Goal: Information Seeking & Learning: Learn about a topic

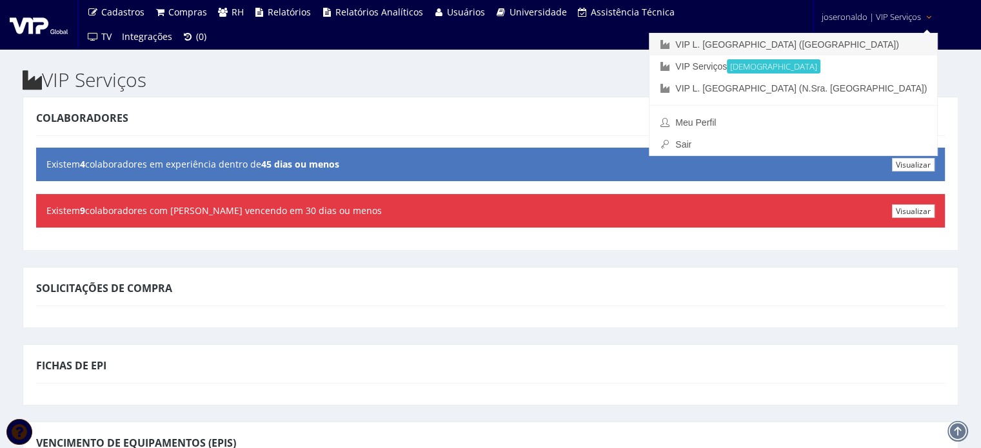
click at [851, 41] on link "VIP L. [GEOGRAPHIC_DATA] ([GEOGRAPHIC_DATA])" at bounding box center [793, 45] width 288 height 22
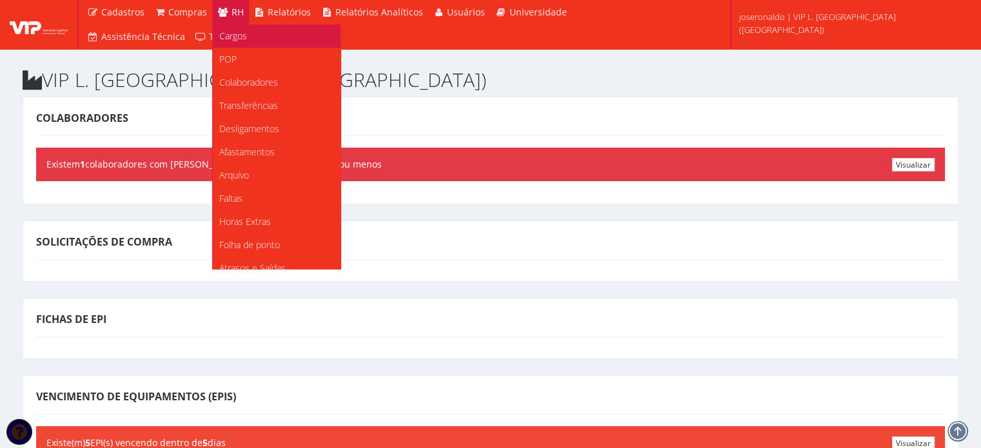
click at [233, 37] on span "Cargos" at bounding box center [233, 36] width 28 height 12
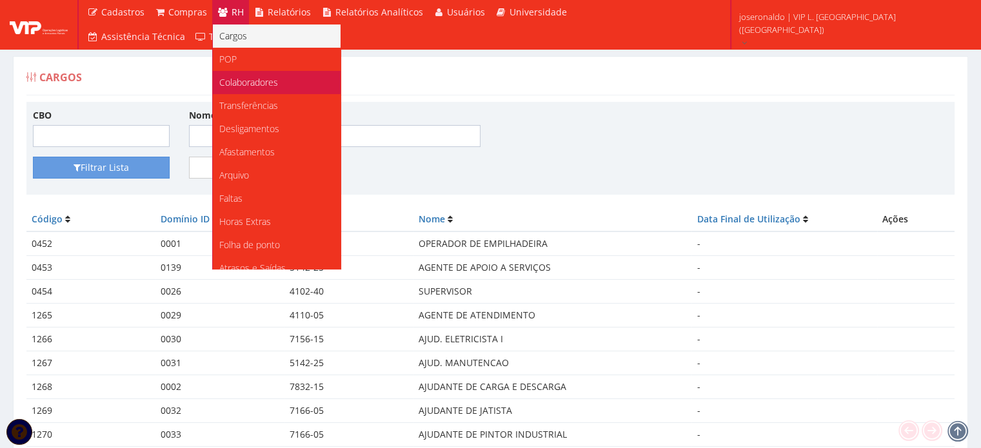
click at [252, 81] on span "Colaboradores" at bounding box center [248, 82] width 59 height 12
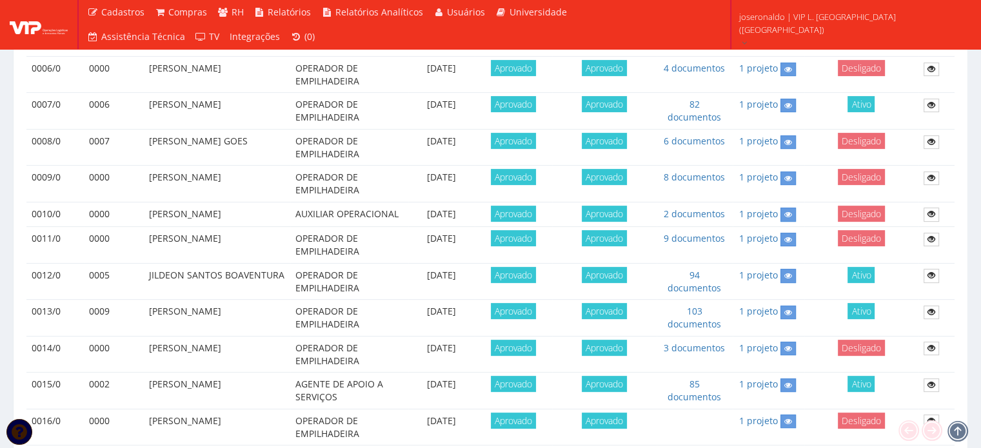
scroll to position [516, 0]
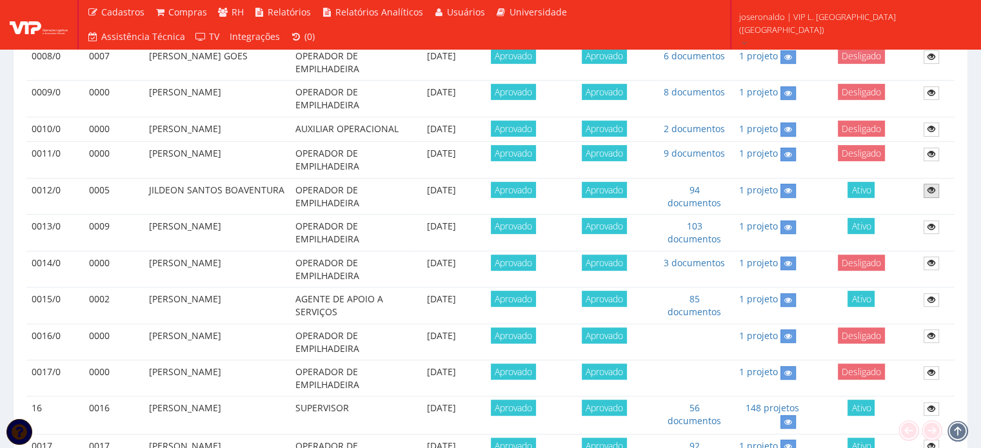
click at [931, 186] on icon at bounding box center [931, 190] width 8 height 9
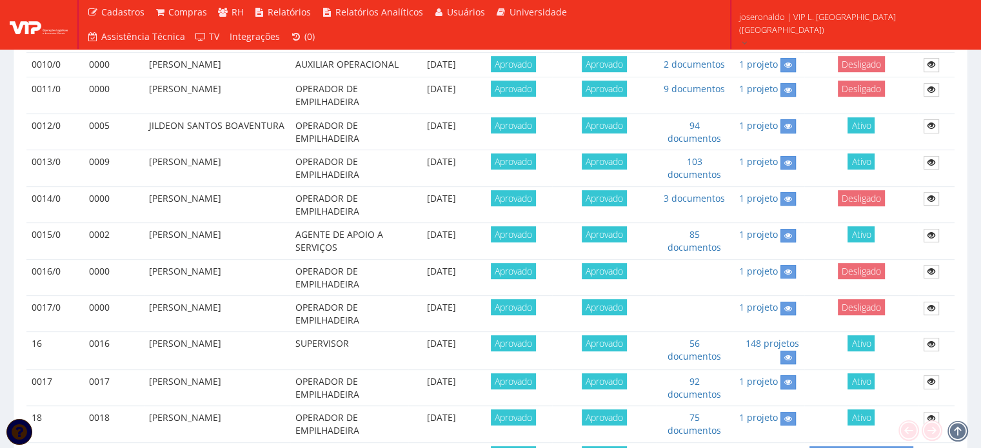
scroll to position [645, 0]
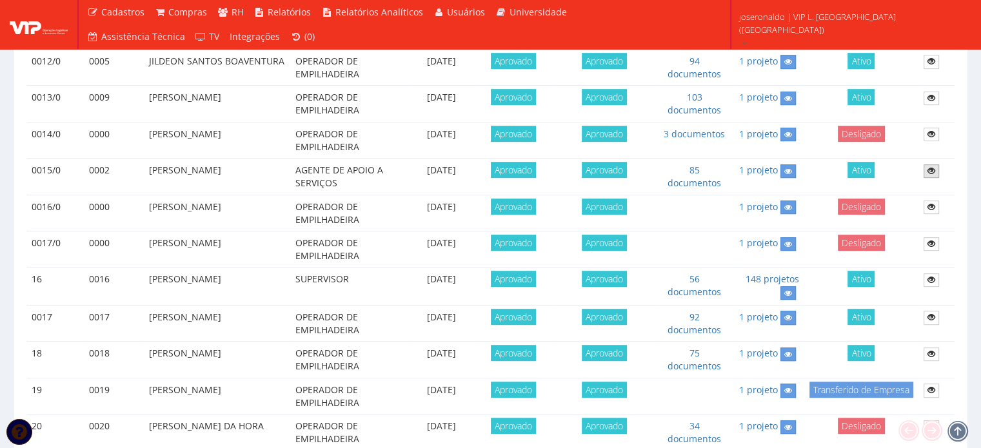
click at [933, 167] on icon at bounding box center [931, 170] width 8 height 9
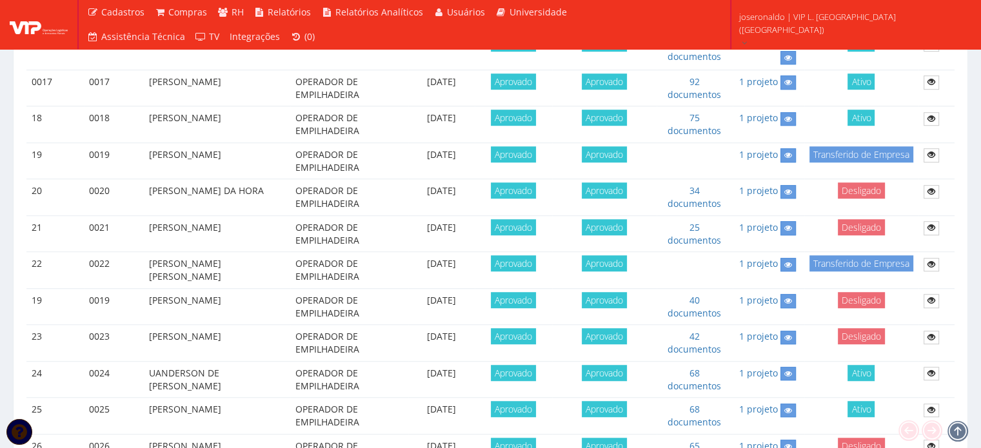
scroll to position [903, 0]
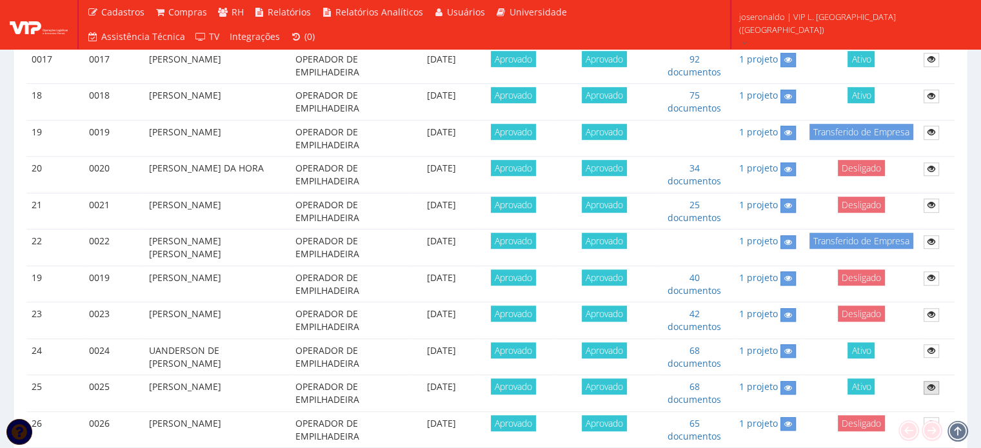
click at [933, 386] on icon at bounding box center [931, 387] width 8 height 9
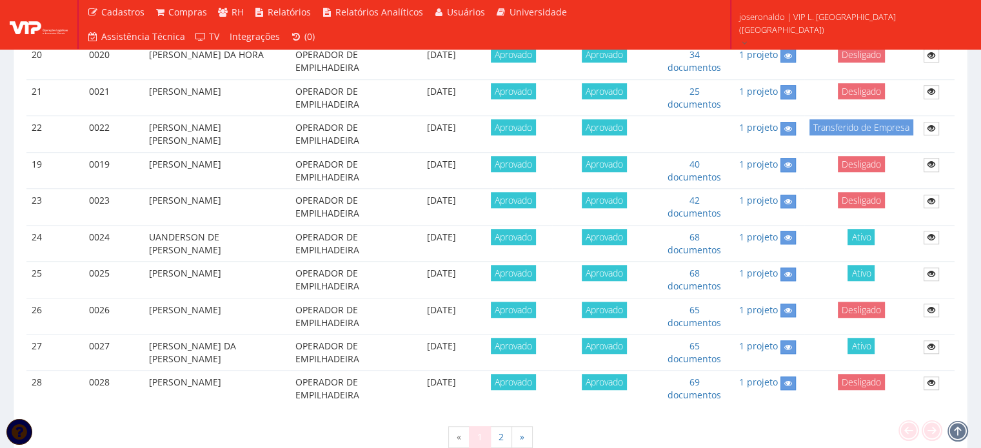
scroll to position [1032, 0]
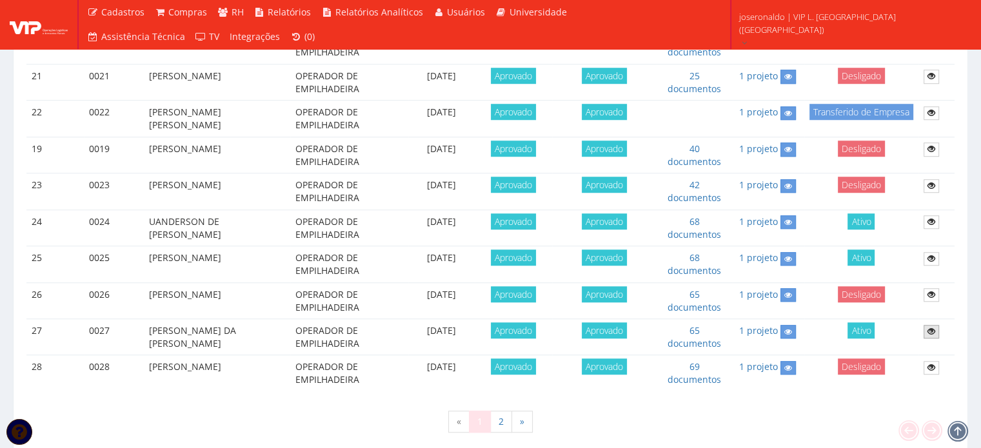
click at [933, 329] on icon at bounding box center [931, 331] width 8 height 9
